Goal: Task Accomplishment & Management: Use online tool/utility

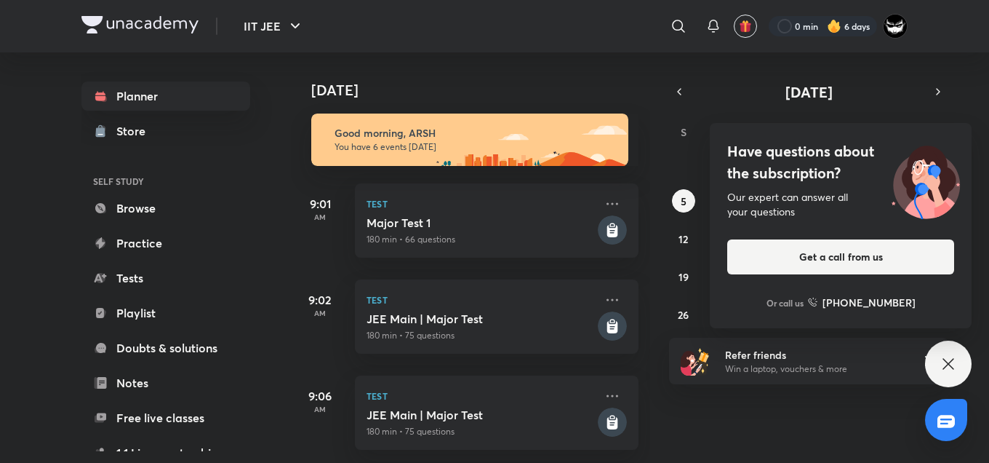
click at [909, 177] on img at bounding box center [926, 179] width 92 height 79
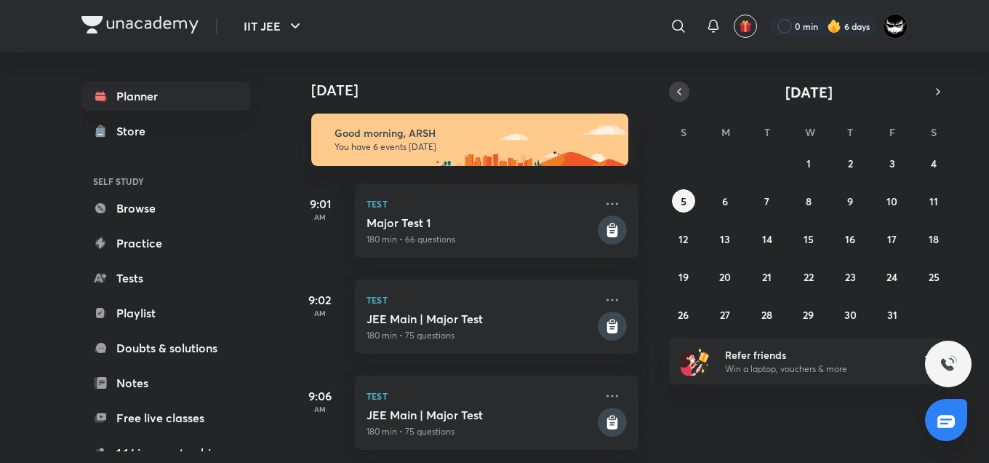
click at [685, 95] on button "button" at bounding box center [679, 91] width 20 height 20
